Goal: Communication & Community: Share content

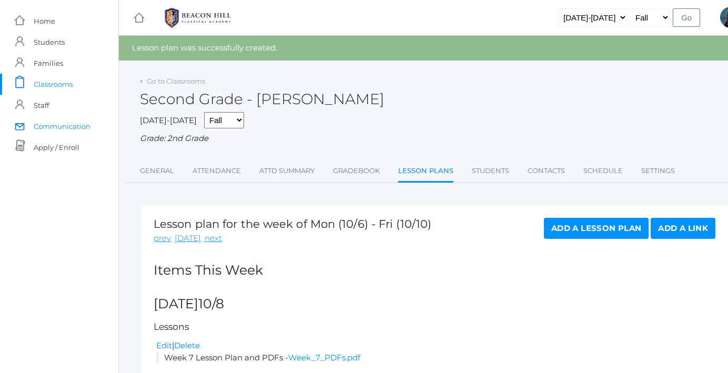
click at [79, 125] on span "Communication" at bounding box center [62, 126] width 57 height 21
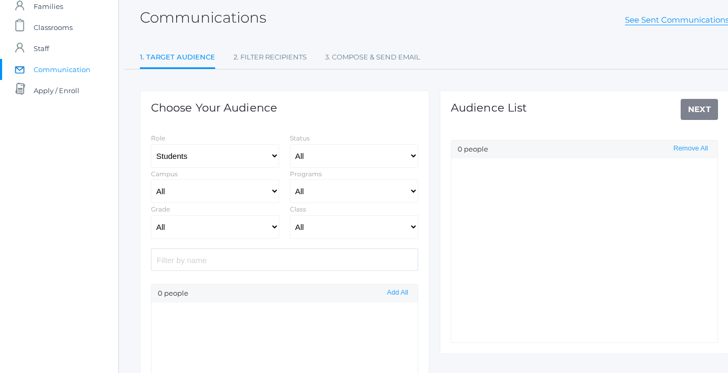
scroll to position [69, 0]
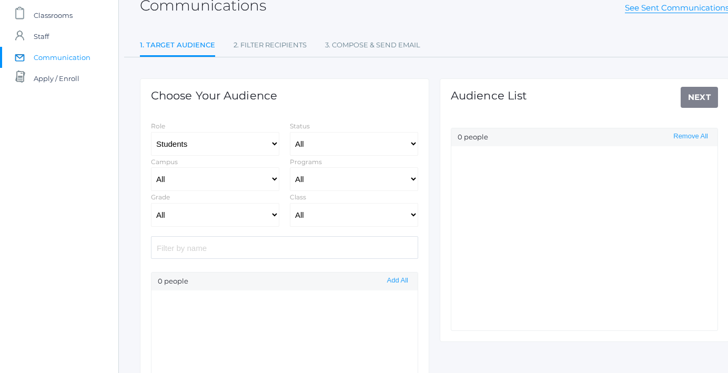
select select "Enrolled"
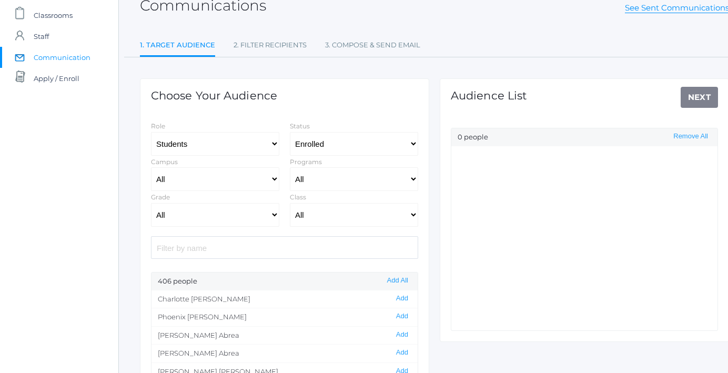
click at [280, 251] on input "search" at bounding box center [284, 247] width 267 height 23
type input "c"
click at [403, 332] on button "Add" at bounding box center [402, 334] width 18 height 9
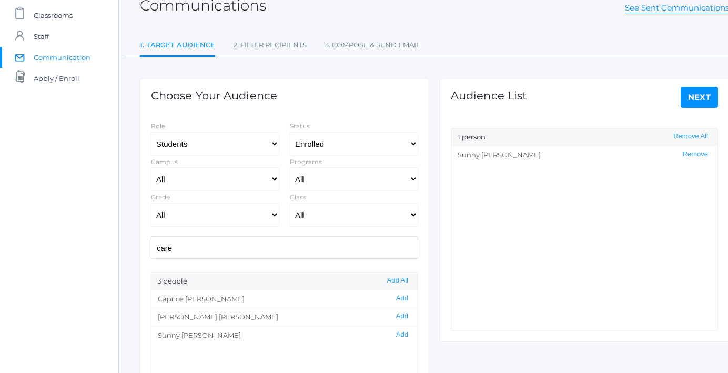
click at [297, 245] on input "care" at bounding box center [284, 247] width 267 height 23
click at [397, 296] on button "Add" at bounding box center [402, 298] width 18 height 9
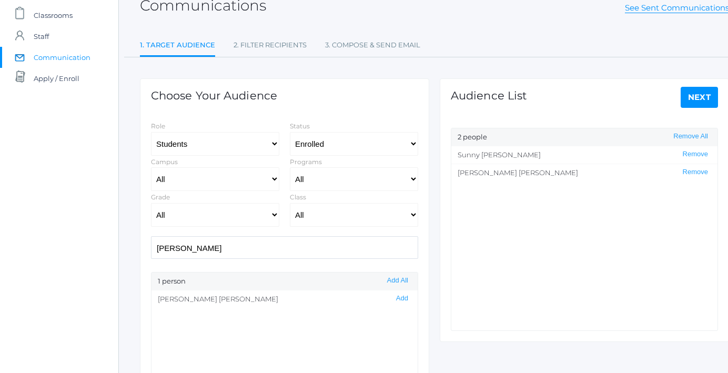
click at [239, 241] on input "[PERSON_NAME]" at bounding box center [284, 247] width 267 height 23
click at [404, 298] on button "Add" at bounding box center [402, 298] width 18 height 9
click at [306, 244] on input "zoe" at bounding box center [284, 247] width 267 height 23
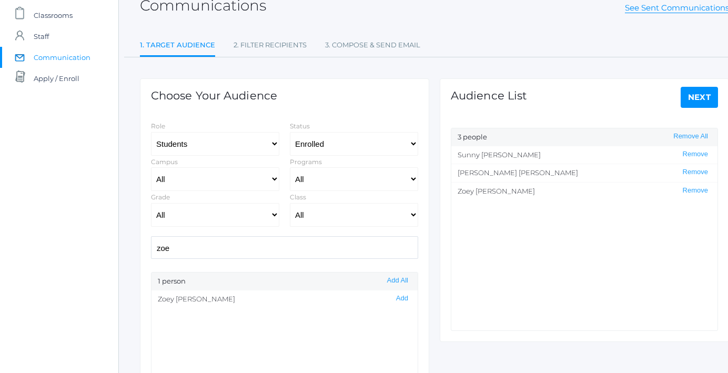
click at [306, 244] on input "zoe" at bounding box center [284, 247] width 267 height 23
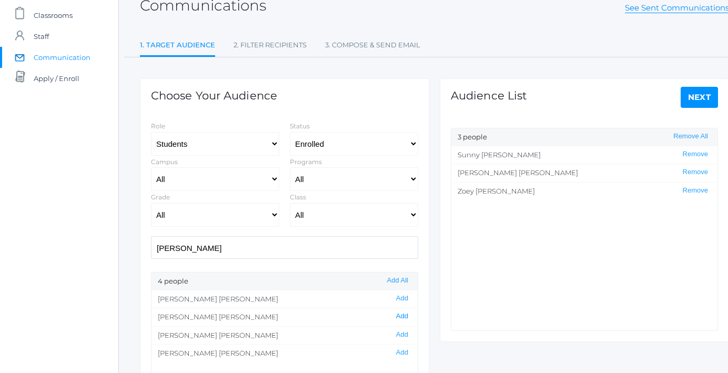
click at [400, 313] on button "Add" at bounding box center [402, 316] width 18 height 9
click at [342, 251] on input "[PERSON_NAME]" at bounding box center [284, 247] width 267 height 23
click at [400, 300] on button "Add" at bounding box center [402, 298] width 18 height 9
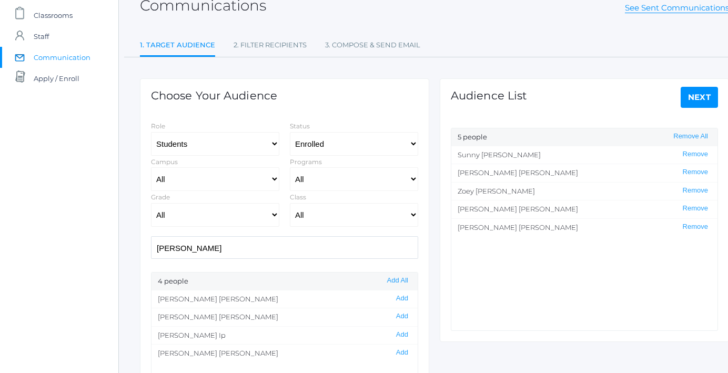
click at [359, 244] on input "[PERSON_NAME]" at bounding box center [284, 247] width 267 height 23
click at [406, 294] on button "Add" at bounding box center [402, 298] width 18 height 9
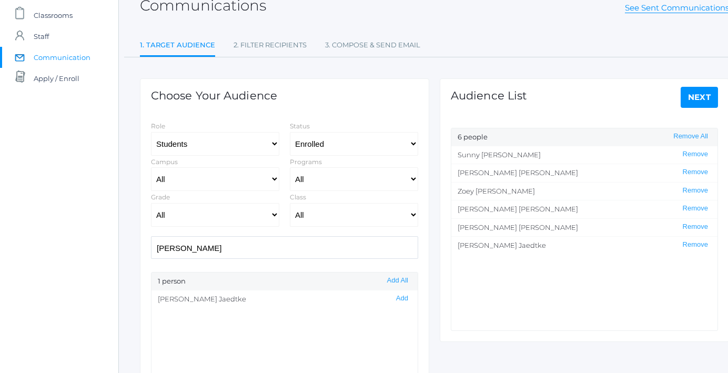
click at [375, 246] on input "[PERSON_NAME]" at bounding box center [284, 247] width 267 height 23
click at [404, 316] on button "Add" at bounding box center [402, 316] width 18 height 9
click at [327, 251] on input "clai" at bounding box center [284, 247] width 267 height 23
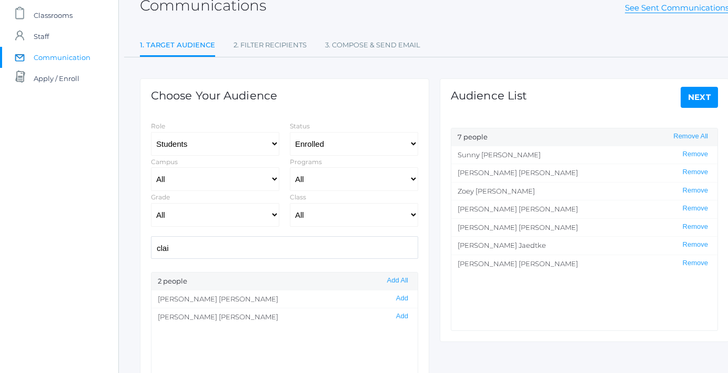
click at [327, 251] on input "clai" at bounding box center [284, 247] width 267 height 23
click at [400, 294] on button "Add" at bounding box center [402, 298] width 18 height 9
click at [340, 251] on input "von" at bounding box center [284, 247] width 267 height 23
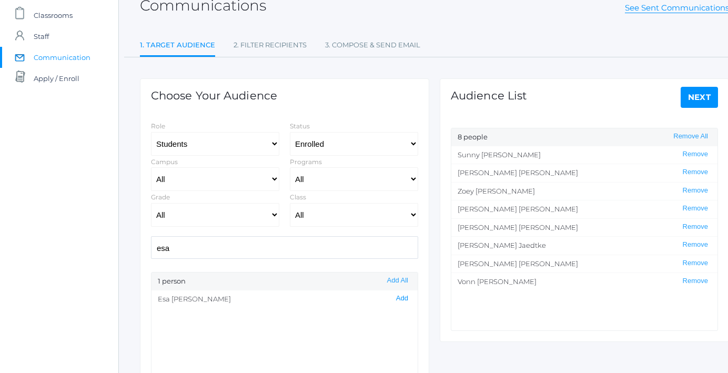
type input "esa"
click at [403, 299] on button "Add" at bounding box center [402, 298] width 18 height 9
click at [698, 95] on link "Next" at bounding box center [699, 97] width 38 height 21
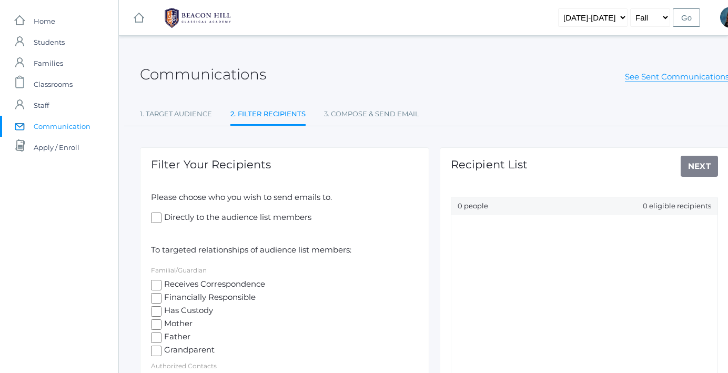
click at [153, 280] on input "Receives Correspondence" at bounding box center [156, 285] width 11 height 11
checkbox input "true"
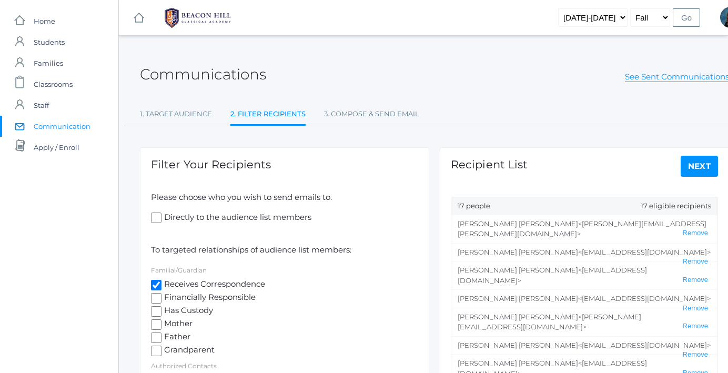
click at [713, 167] on link "Next" at bounding box center [699, 166] width 38 height 21
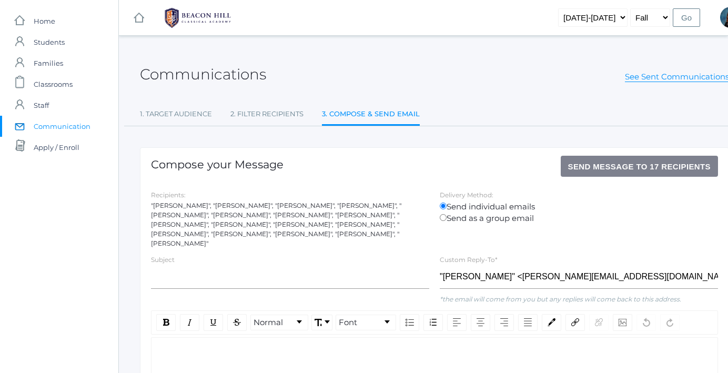
click at [273, 253] on div "Subject" at bounding box center [290, 273] width 289 height 40
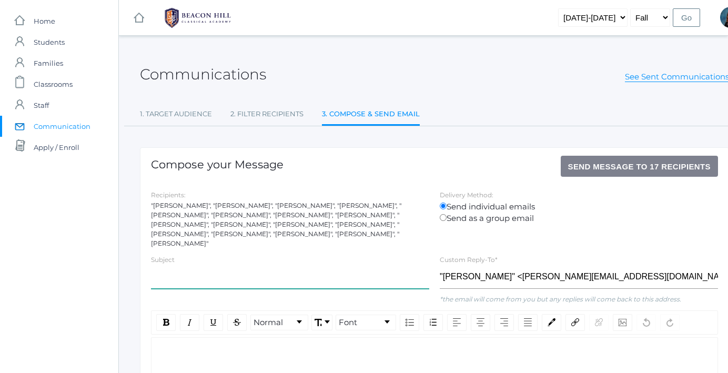
click at [273, 270] on input "text" at bounding box center [290, 277] width 278 height 24
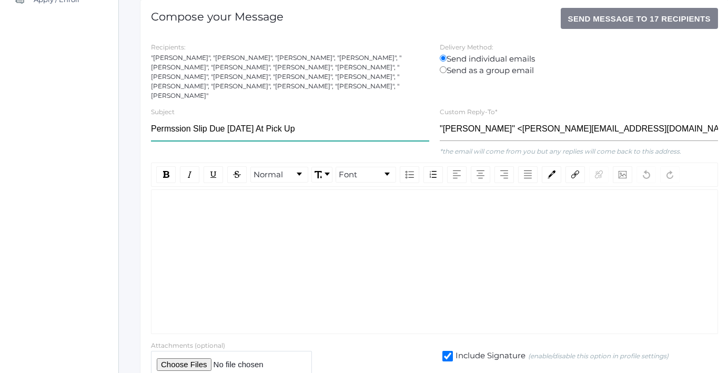
scroll to position [149, 0]
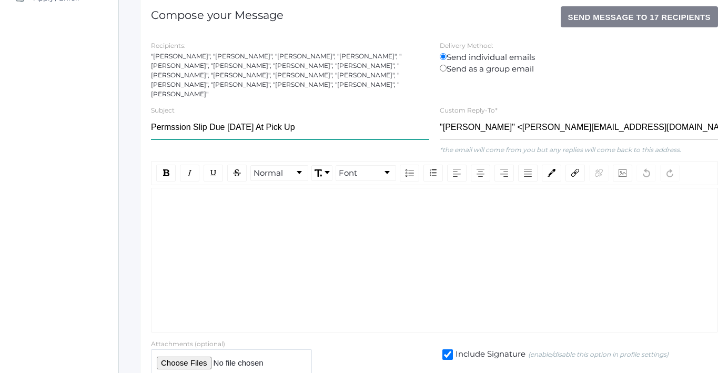
type input "Permssion Slip Due [DATE] At Pick Up"
click at [244, 249] on div "rdw-wrapper" at bounding box center [434, 260] width 567 height 145
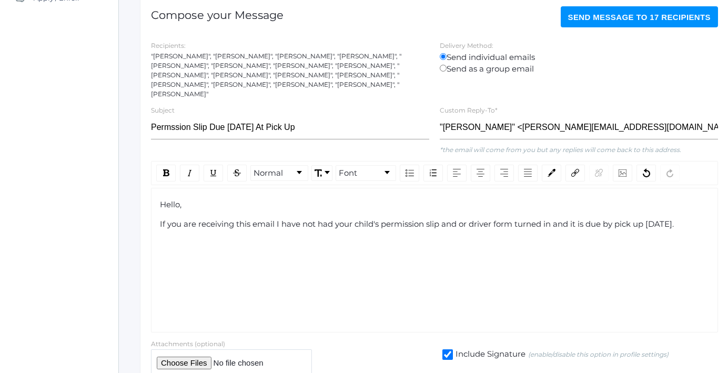
click at [682, 218] on div "If you are receiving this email I have not had your child's permission slip and…" at bounding box center [434, 224] width 549 height 12
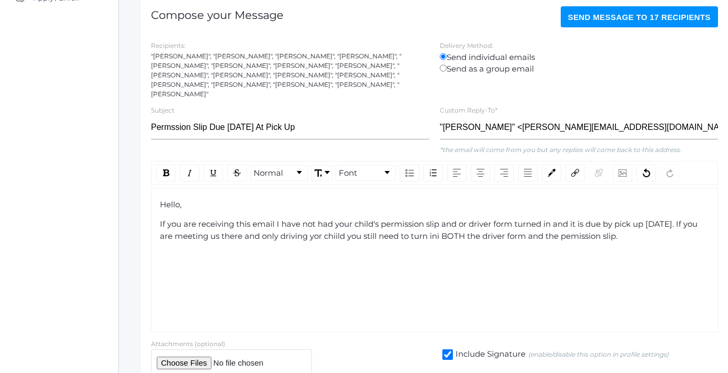
click at [319, 225] on span "If you are receiving this email I have not had your child's permission slip and…" at bounding box center [429, 230] width 539 height 22
click at [343, 229] on span "If you are receiving this email I have not had your child's permission slip and…" at bounding box center [429, 230] width 539 height 22
click at [447, 224] on span "If you are receiving this email I have not had your child's permission slip and…" at bounding box center [429, 230] width 539 height 22
click at [636, 226] on div "If you are receiving this email I have not had your child's permission slip and…" at bounding box center [434, 230] width 549 height 24
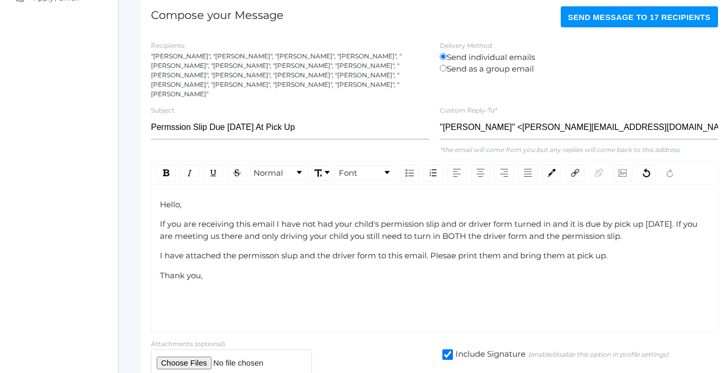
click at [292, 250] on span "I have attached the permisson slup and the driver form to this email. Plesae pr…" at bounding box center [383, 255] width 447 height 10
click at [195, 355] on input "file" at bounding box center [231, 362] width 161 height 26
type input "C:\fakepath\Field Trip Permission Form and Driver Form.pdf"
click at [635, 228] on div "If you are receiving this email I have not had your child's permission slip and…" at bounding box center [434, 230] width 549 height 24
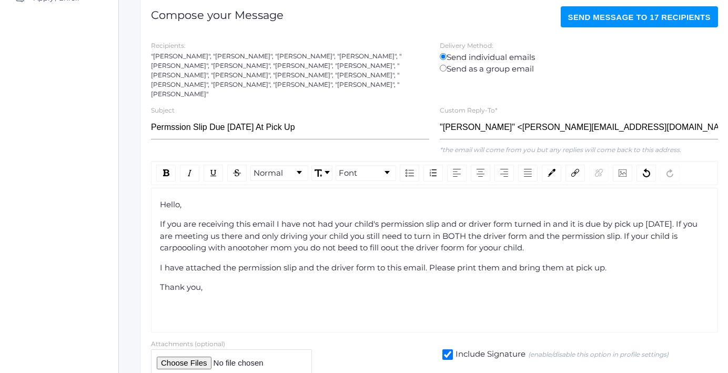
click at [492, 239] on span "If you are receiving this email I have not had your child's permission slip and…" at bounding box center [429, 236] width 539 height 34
click at [454, 238] on span "If you are receiving this email I have not had your child's permission slip and…" at bounding box center [429, 236] width 539 height 34
click at [393, 235] on span "If you are receiving this email I have not had your child's permission slip and…" at bounding box center [429, 236] width 539 height 34
click at [346, 239] on span "If you are receiving this email I have not had your child's permission slip and…" at bounding box center [429, 236] width 539 height 34
click at [249, 239] on span "If you are receiving this email I have not had your child's permission slip and…" at bounding box center [429, 236] width 539 height 34
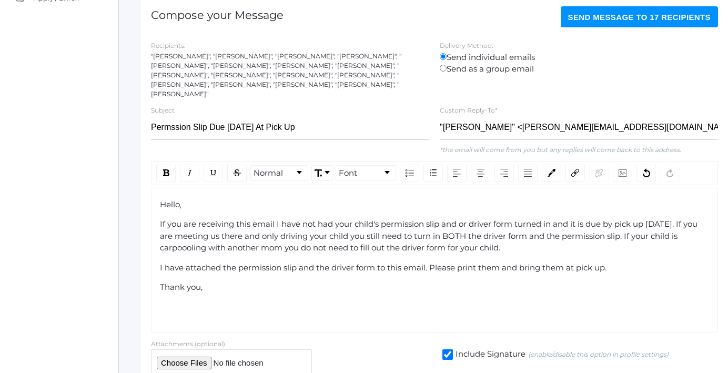
click at [188, 234] on span "If you are receiving this email I have not had your child's permission slip and…" at bounding box center [429, 236] width 539 height 34
click at [279, 240] on span "If you are receiving this email I have not had your child's permission slip and…" at bounding box center [429, 236] width 539 height 34
click at [411, 281] on div "Thank you," at bounding box center [434, 287] width 549 height 12
click at [617, 262] on div "I have attached the permission slip and the driver form to this email. Please p…" at bounding box center [434, 268] width 549 height 12
click at [647, 262] on span "I have attached the permission slip and the driver form to this email. Please p…" at bounding box center [435, 273] width 551 height 22
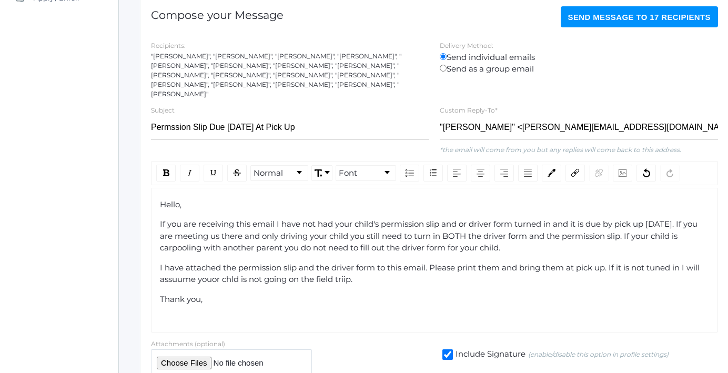
click at [178, 271] on span "I have attached the permission slip and the driver form to this email. Please p…" at bounding box center [431, 273] width 542 height 22
click at [211, 271] on span "I have attached the permission slip and the driver form to this email. Please p…" at bounding box center [431, 273] width 542 height 22
click at [221, 270] on span "I have attached the permission slip and the driver form to this email. Please p…" at bounding box center [431, 273] width 542 height 22
click at [340, 271] on span "I have attached the permission slip and the driver form to this email. Please p…" at bounding box center [431, 273] width 542 height 22
click at [365, 272] on div "I have attached the permission slip and the driver form to this email. Please p…" at bounding box center [434, 274] width 549 height 24
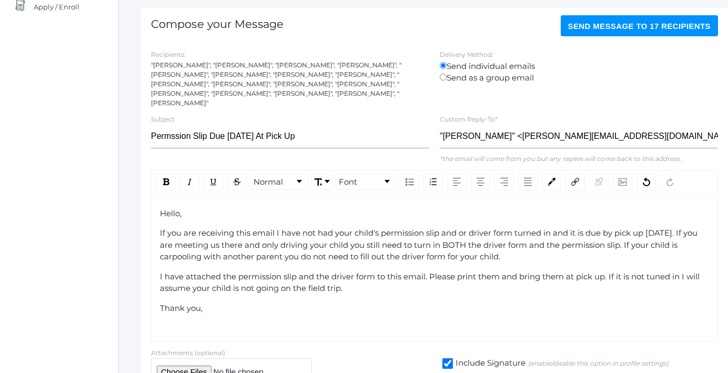
scroll to position [119, 0]
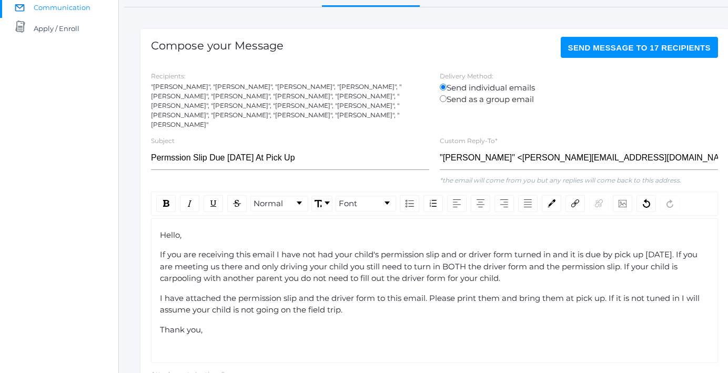
click at [610, 48] on span "Send Message to 17 recipients" at bounding box center [639, 47] width 143 height 9
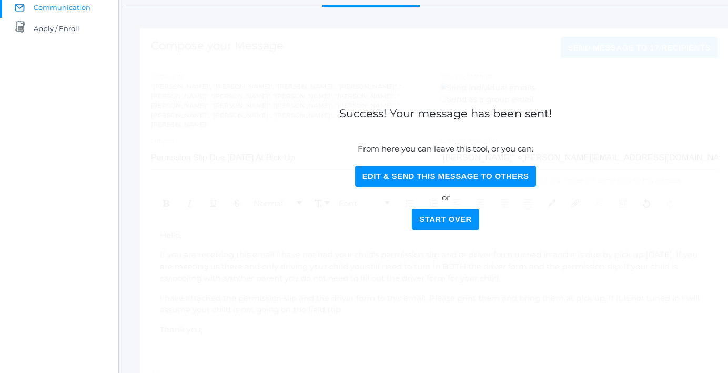
click at [425, 220] on button "Start Over" at bounding box center [445, 219] width 67 height 21
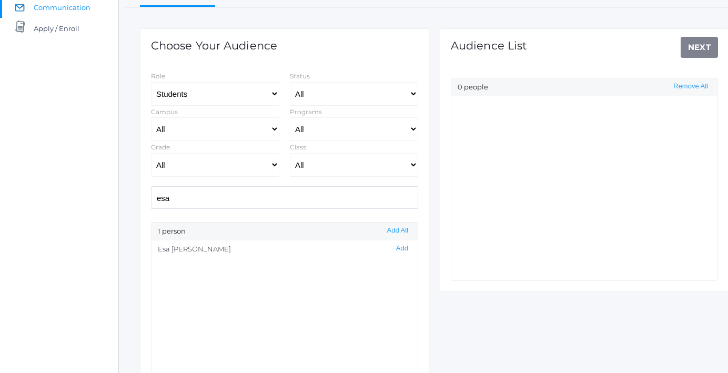
click at [228, 198] on input "esa" at bounding box center [284, 197] width 267 height 23
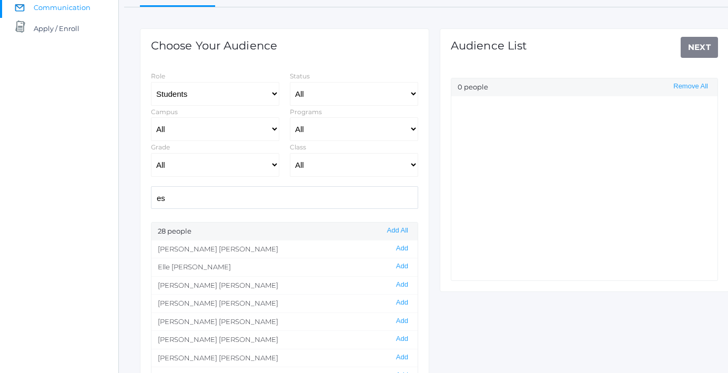
type input "e"
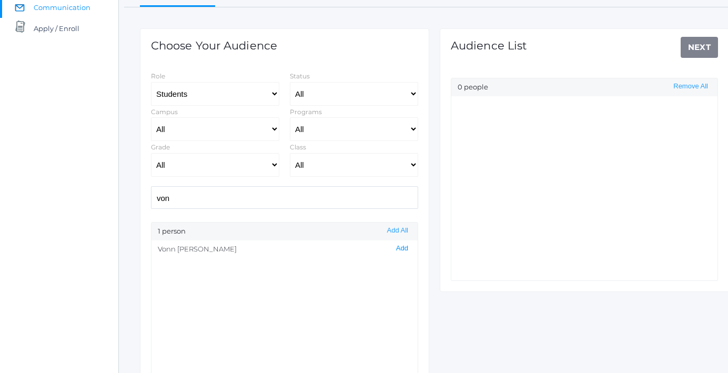
click at [404, 249] on button "Add" at bounding box center [402, 248] width 18 height 9
click at [366, 195] on input "von" at bounding box center [284, 197] width 267 height 23
click at [409, 245] on button "Add" at bounding box center [402, 248] width 18 height 9
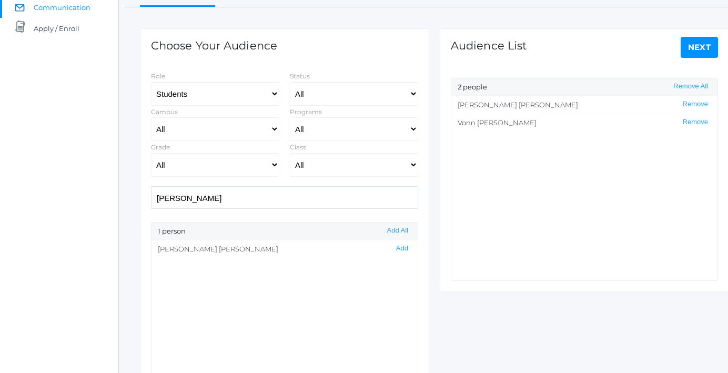
click at [324, 195] on input "[PERSON_NAME]" at bounding box center [284, 197] width 267 height 23
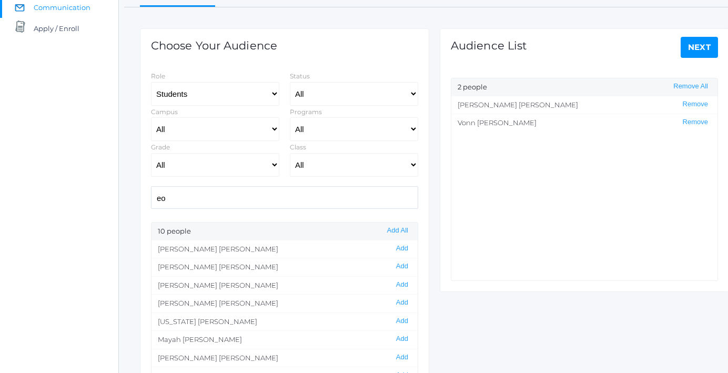
type input "e"
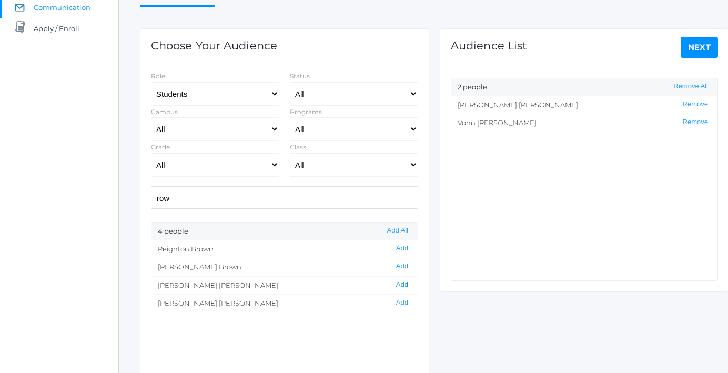
click at [402, 287] on button "Add" at bounding box center [402, 284] width 18 height 9
click at [353, 193] on input "row" at bounding box center [284, 197] width 267 height 23
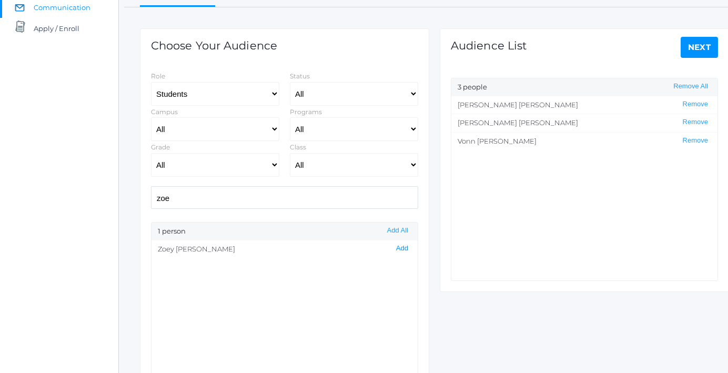
type input "zoe"
click at [404, 250] on button "Add" at bounding box center [402, 248] width 18 height 9
click at [698, 43] on link "Next" at bounding box center [699, 47] width 38 height 21
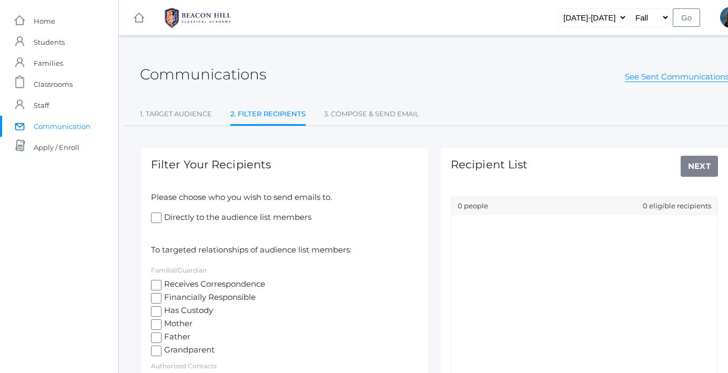
click at [154, 280] on input "Receives Correspondence" at bounding box center [156, 285] width 11 height 11
checkbox input "true"
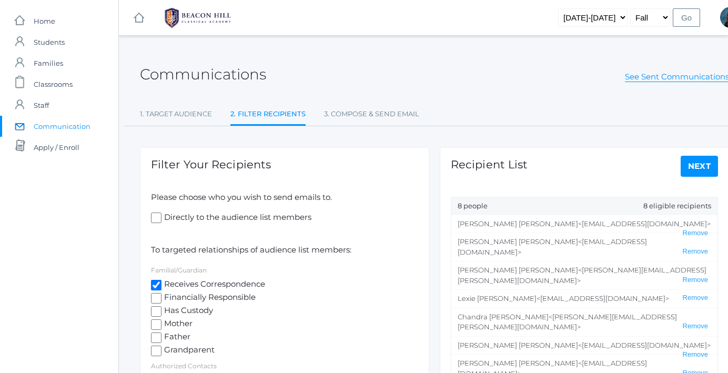
click at [689, 167] on link "Next" at bounding box center [699, 166] width 38 height 21
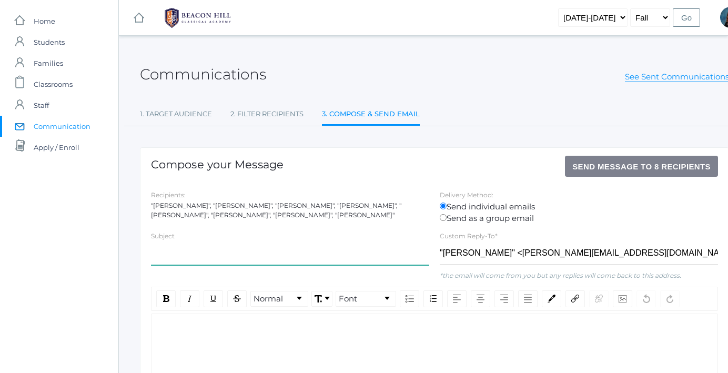
click at [221, 244] on input "text" at bounding box center [290, 253] width 278 height 24
type input "S"
type input "Class Door Sign Up"
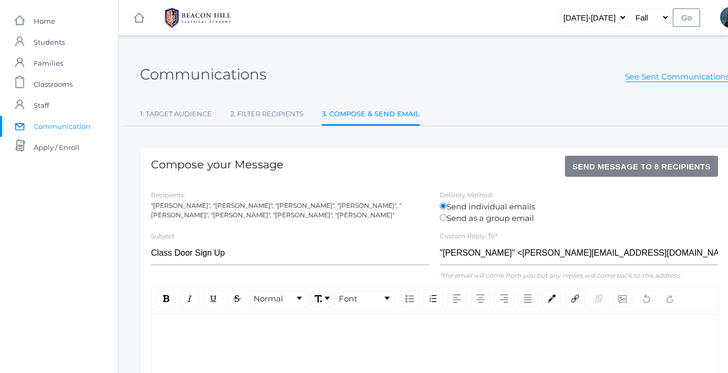
click at [207, 325] on div "rdw-editor" at bounding box center [434, 330] width 549 height 12
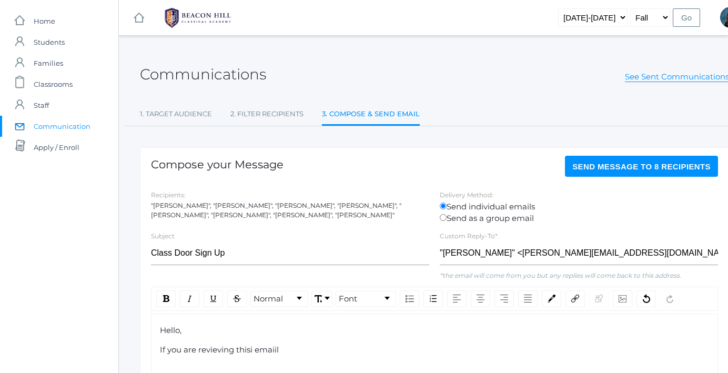
click at [252, 351] on span "If you are revieving thisi emaiil" at bounding box center [219, 349] width 119 height 10
click at [274, 349] on span "If you are revieving this emaiil" at bounding box center [218, 349] width 117 height 10
click at [210, 350] on span "If you are revieving this email" at bounding box center [217, 349] width 115 height 10
click at [289, 350] on div "If you are recieving this email" at bounding box center [434, 350] width 549 height 12
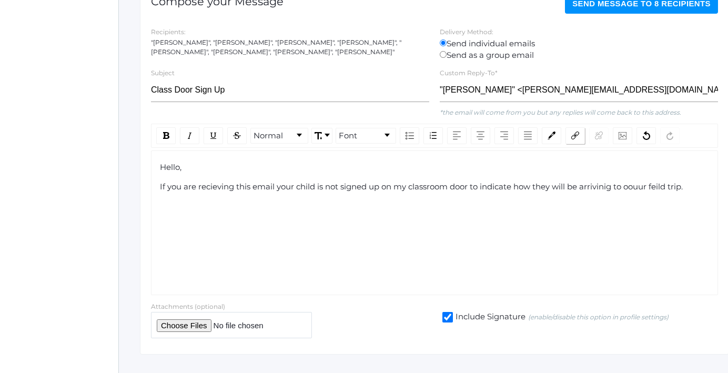
scroll to position [164, 0]
click at [635, 189] on span "If you are recieving this email your child is not signed up on my classroom doo…" at bounding box center [420, 186] width 520 height 10
click at [682, 182] on div "If you are recieving this email your child is not signed up on my classroom doo…" at bounding box center [434, 186] width 549 height 12
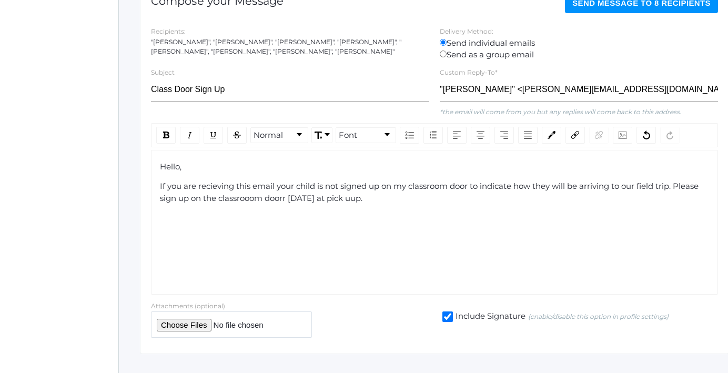
click at [216, 191] on div "If you are recieving this email your child is not signed up on my classroom doo…" at bounding box center [434, 192] width 549 height 24
click at [246, 198] on span "If you are receiving this email your child is not signed up on my classroom doo…" at bounding box center [430, 192] width 540 height 22
click at [340, 198] on span "If you are receiving this email your child is not signed up on my classroom doo…" at bounding box center [430, 192] width 540 height 22
click at [377, 195] on div "If you are receiving this email your child is not signed up on my classroom doo…" at bounding box center [434, 192] width 549 height 24
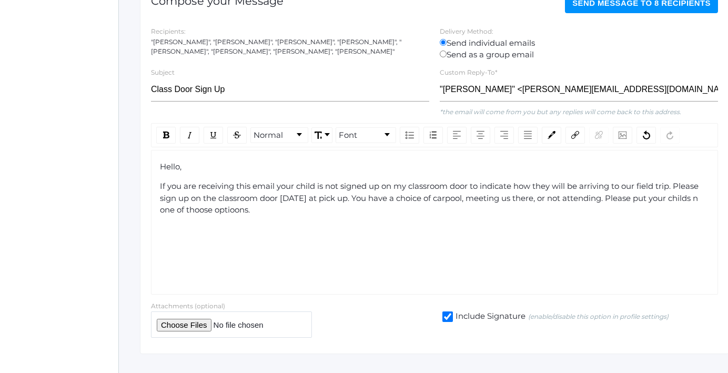
click at [202, 215] on div "If you are receiving this email your child is not signed up on my classroom doo…" at bounding box center [434, 198] width 549 height 36
click at [686, 200] on span "If you are receiving this email your child is not signed up on my classroom doo…" at bounding box center [430, 198] width 540 height 34
click at [231, 211] on span "If you are receiving this email your child is not signed up on my classroom doo…" at bounding box center [431, 198] width 542 height 34
click at [292, 231] on div "Hello, If you are receiving this email your child is not signed up on my classr…" at bounding box center [434, 222] width 567 height 145
click at [431, 199] on span "If you are receiving this email your child is not signed up on my classroom doo…" at bounding box center [431, 198] width 542 height 34
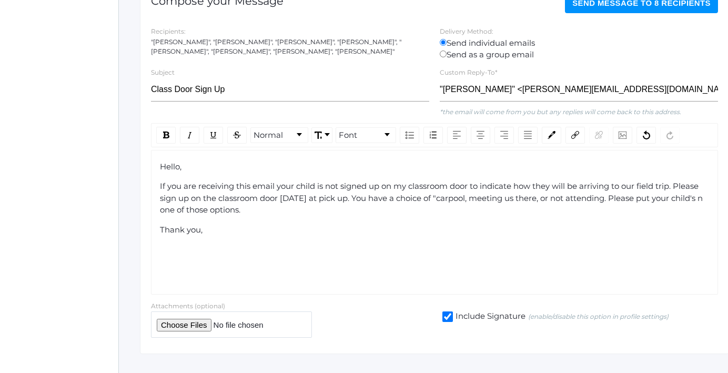
click at [461, 198] on span "If you are receiving this email your child is not signed up on my classroom doo…" at bounding box center [432, 198] width 545 height 34
click at [470, 200] on span "If you are receiving this email your child is not signed up on my classroom doo…" at bounding box center [433, 198] width 547 height 34
click at [540, 199] on span "If you are receiving this email your child is not signed up on my classroom doo…" at bounding box center [435, 198] width 550 height 34
click at [559, 200] on span "If you are receiving this email your child is not signed up on my classroom doo…" at bounding box center [433, 198] width 546 height 34
click at [615, 199] on span "If you are receiving this email your child is not signed up on my classroom doo…" at bounding box center [434, 198] width 549 height 34
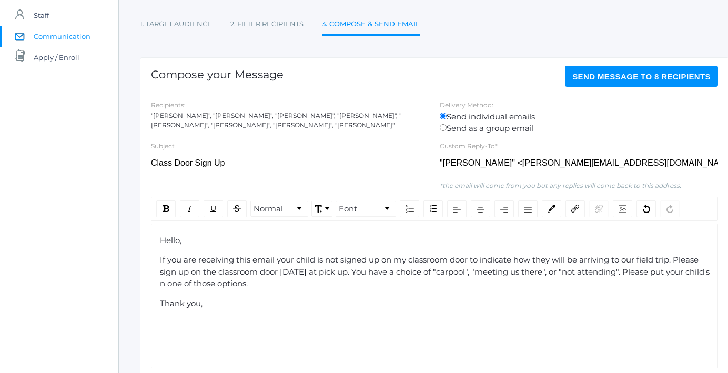
scroll to position [88, 0]
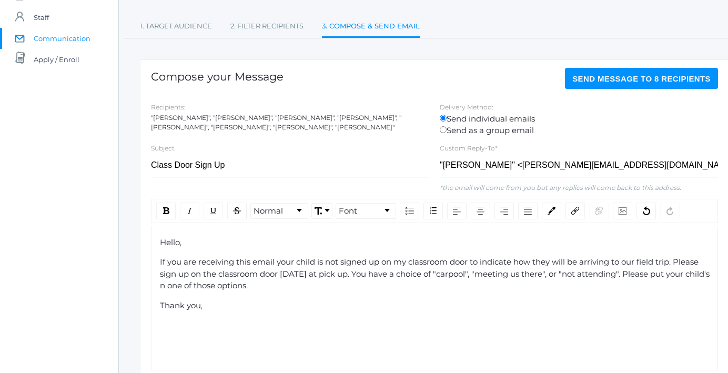
click at [596, 84] on button "Send Message to 8 recipients" at bounding box center [641, 78] width 153 height 21
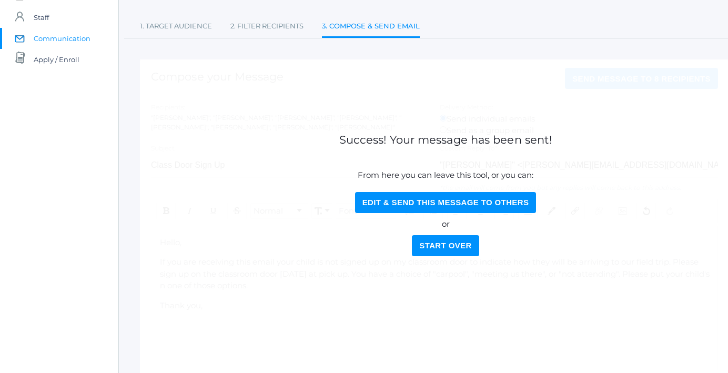
click at [443, 244] on button "Start Over" at bounding box center [445, 245] width 67 height 21
